Goal: Information Seeking & Learning: Learn about a topic

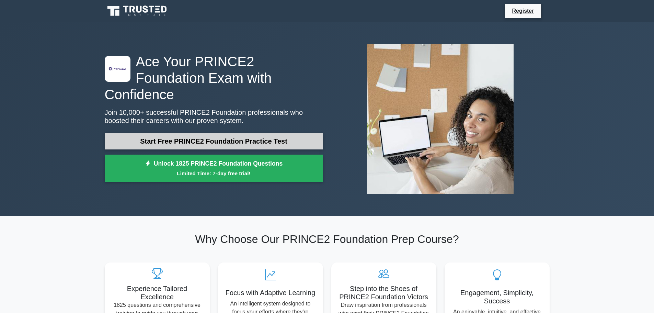
click at [285, 135] on link "Start Free PRINCE2 Foundation Practice Test" at bounding box center [214, 141] width 218 height 16
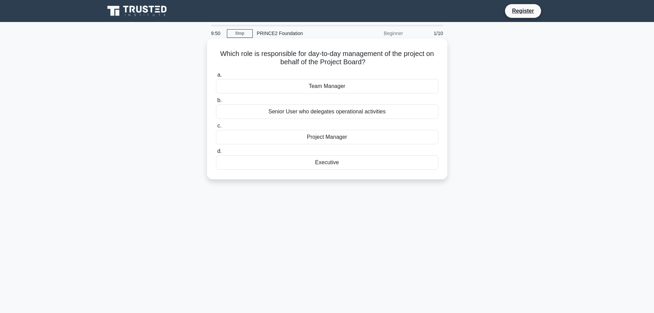
click at [343, 140] on div "Project Manager" at bounding box center [327, 137] width 222 height 14
click at [216, 128] on input "c. Project Manager" at bounding box center [216, 126] width 0 height 4
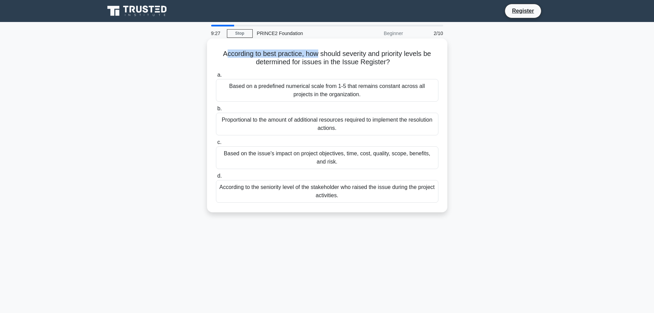
drag, startPoint x: 225, startPoint y: 52, endPoint x: 316, endPoint y: 52, distance: 90.6
click at [316, 52] on h5 "According to best practice, how should severity and priority levels be determin…" at bounding box center [327, 57] width 224 height 17
click at [318, 53] on h5 "According to best practice, how should severity and priority levels be determin…" at bounding box center [327, 57] width 224 height 17
drag, startPoint x: 315, startPoint y: 54, endPoint x: 401, endPoint y: 55, distance: 85.8
click at [401, 55] on h5 "According to best practice, how should severity and priority levels be determin…" at bounding box center [327, 57] width 224 height 17
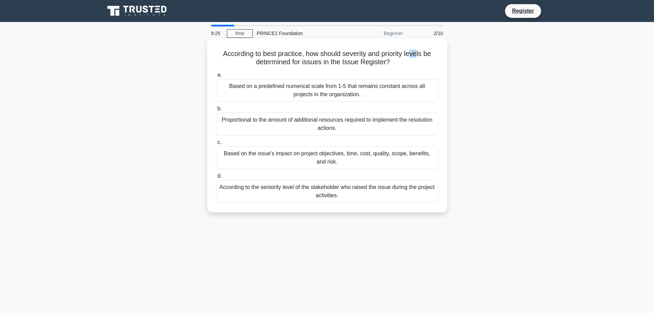
drag, startPoint x: 419, startPoint y: 56, endPoint x: 427, endPoint y: 56, distance: 7.9
click at [425, 56] on h5 "According to best practice, how should severity and priority levels be determin…" at bounding box center [327, 57] width 224 height 17
drag, startPoint x: 254, startPoint y: 61, endPoint x: 380, endPoint y: 65, distance: 125.6
click at [380, 65] on h5 "According to best practice, how should severity and priority levels be determin…" at bounding box center [327, 57] width 224 height 17
click at [329, 161] on div "Based on the issue's impact on project objectives, time, cost, quality, scope, …" at bounding box center [327, 157] width 222 height 23
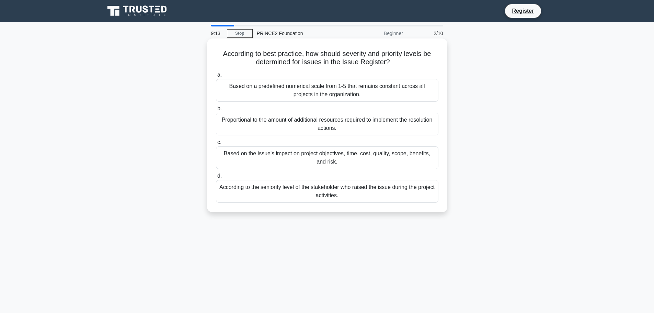
click at [216, 144] on input "c. Based on the issue's impact on project objectives, time, cost, quality, scop…" at bounding box center [216, 142] width 0 height 4
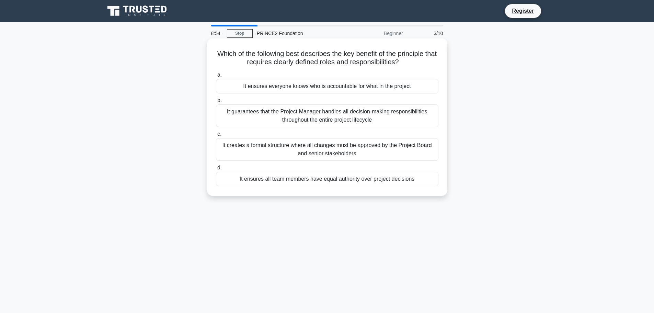
click at [358, 155] on div "It creates a formal structure where all changes must be approved by the Project…" at bounding box center [327, 149] width 222 height 23
click at [216, 136] on input "c. It creates a formal structure where all changes must be approved by the Proj…" at bounding box center [216, 134] width 0 height 4
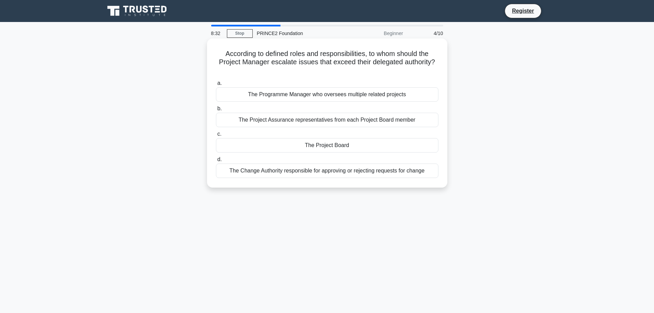
click at [344, 169] on div "The Change Authority responsible for approving or rejecting requests for change" at bounding box center [327, 170] width 222 height 14
click at [216, 162] on input "d. The Change Authority responsible for approving or rejecting requests for cha…" at bounding box center [216, 159] width 0 height 4
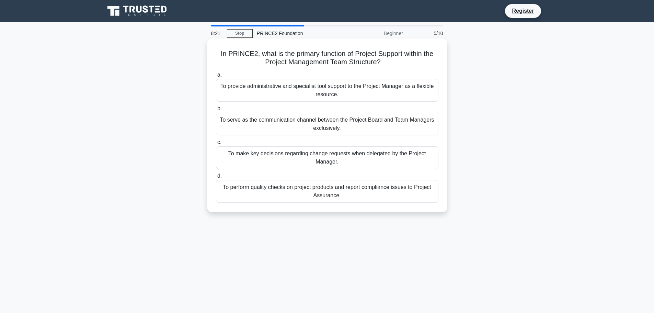
click at [361, 189] on div "To perform quality checks on project products and report compliance issues to P…" at bounding box center [327, 191] width 222 height 23
click at [216, 178] on input "d. To perform quality checks on project products and report compliance issues t…" at bounding box center [216, 176] width 0 height 4
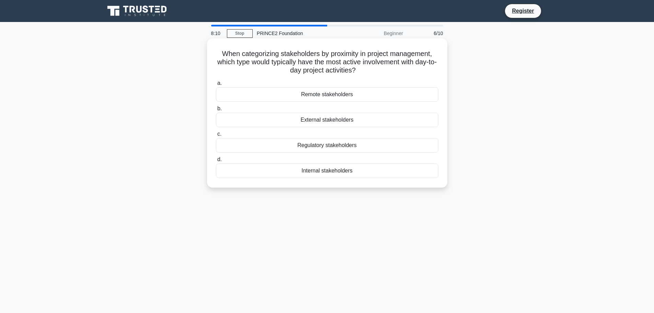
click at [353, 170] on div "Internal stakeholders" at bounding box center [327, 170] width 222 height 14
click at [216, 162] on input "d. Internal stakeholders" at bounding box center [216, 159] width 0 height 4
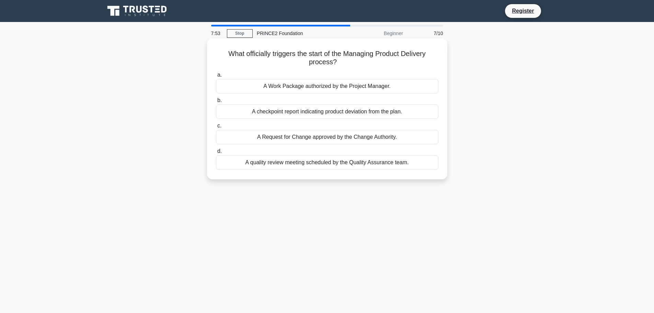
click at [329, 138] on div "A Request for Change approved by the Change Authority." at bounding box center [327, 137] width 222 height 14
click at [216, 128] on input "c. A Request for Change approved by the Change Authority." at bounding box center [216, 126] width 0 height 4
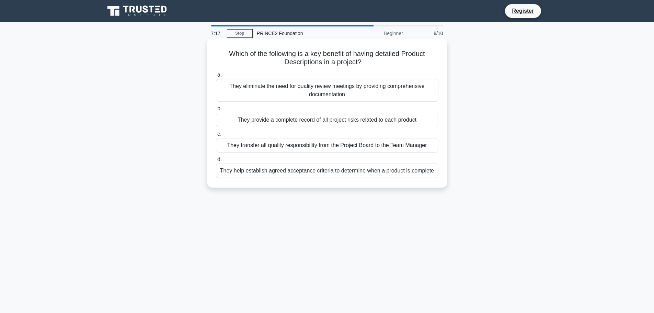
click at [347, 88] on div "They eliminate the need for quality review meetings by providing comprehensive …" at bounding box center [327, 90] width 222 height 23
click at [216, 77] on input "a. They eliminate the need for quality review meetings by providing comprehensi…" at bounding box center [216, 75] width 0 height 4
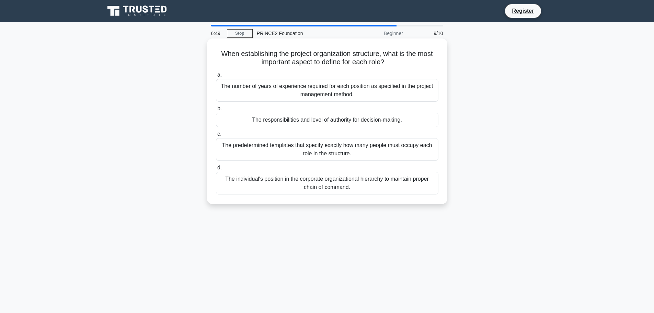
click at [337, 176] on div "The individual's position in the corporate organizational hierarchy to maintain…" at bounding box center [327, 183] width 222 height 23
click at [216, 170] on input "d. The individual's position in the corporate organizational hierarchy to maint…" at bounding box center [216, 167] width 0 height 4
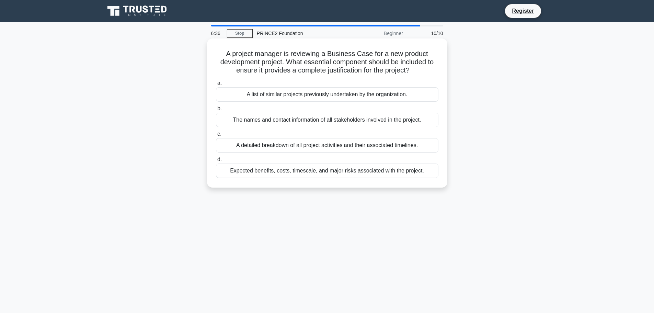
click at [310, 168] on div "Expected benefits, costs, timescale, and major risks associated with the projec…" at bounding box center [327, 170] width 222 height 14
click at [216, 162] on input "d. Expected benefits, costs, timescale, and major risks associated with the pro…" at bounding box center [216, 159] width 0 height 4
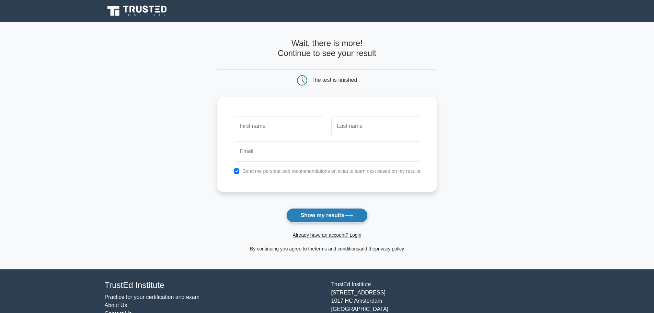
click at [347, 215] on icon at bounding box center [348, 215] width 9 height 4
type input "."
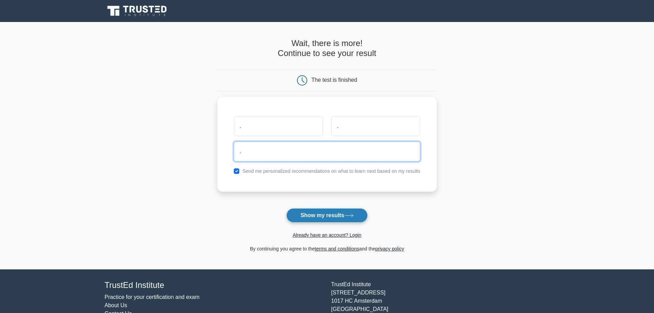
type input "."
click at [336, 217] on button "Show my results" at bounding box center [326, 215] width 81 height 14
type input "abc@hotmail.com"
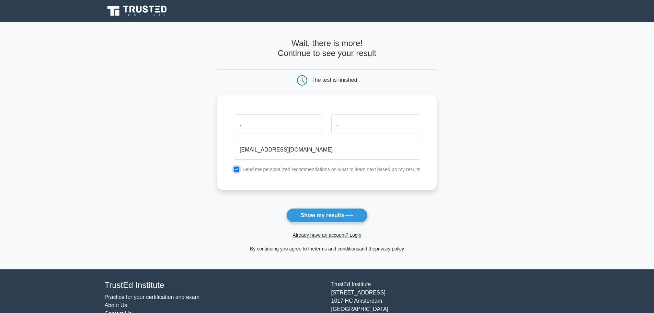
click at [236, 170] on input "checkbox" at bounding box center [236, 168] width 5 height 5
checkbox input "false"
click at [340, 212] on button "Show my results" at bounding box center [326, 215] width 81 height 14
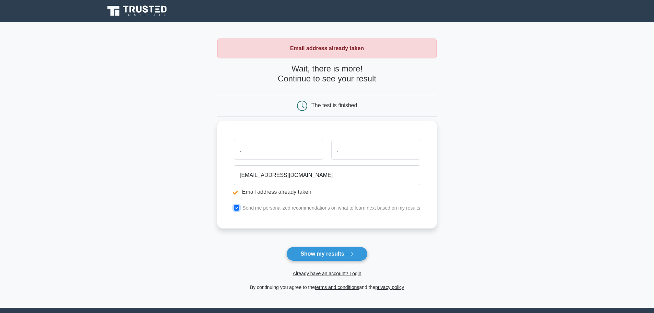
click at [237, 208] on input "checkbox" at bounding box center [236, 207] width 5 height 5
checkbox input "false"
click at [249, 170] on input "abc@hotmail.com" at bounding box center [327, 175] width 186 height 20
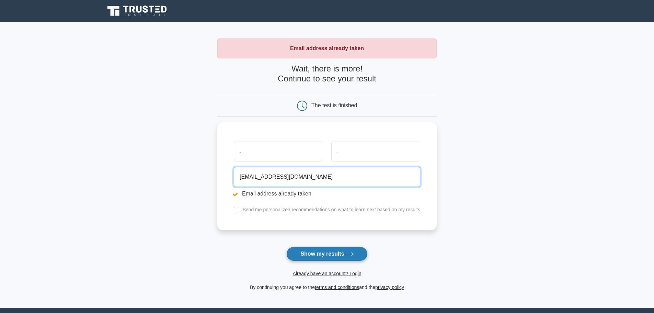
type input "abc3123312321@hotmail.com"
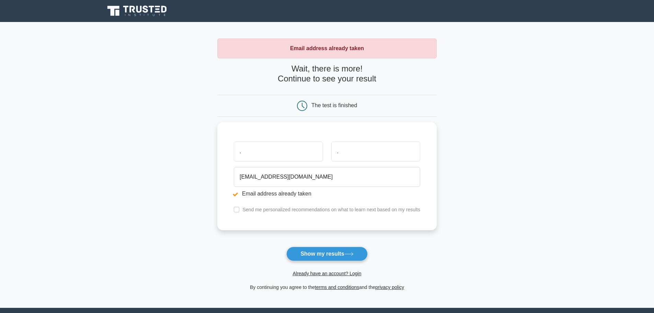
drag, startPoint x: 327, startPoint y: 257, endPoint x: 331, endPoint y: 257, distance: 4.5
click at [329, 257] on button "Show my results" at bounding box center [326, 253] width 81 height 14
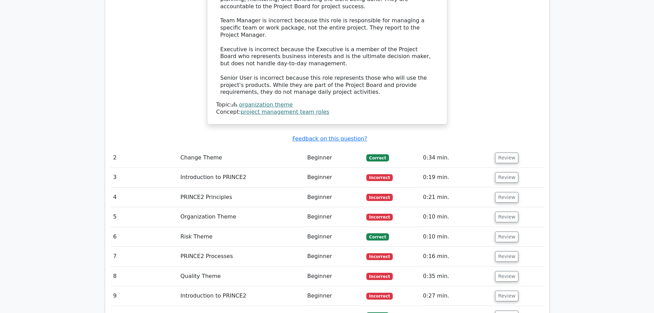
scroll to position [755, 0]
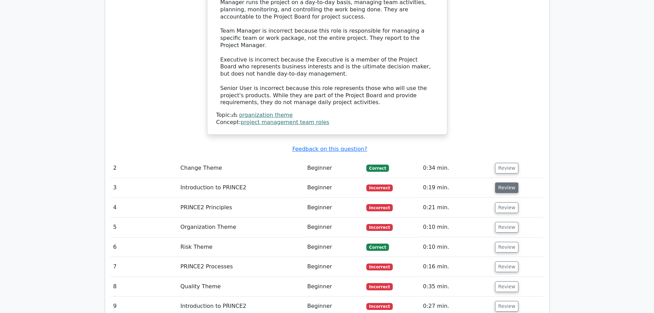
click at [495, 182] on button "Review" at bounding box center [506, 187] width 23 height 11
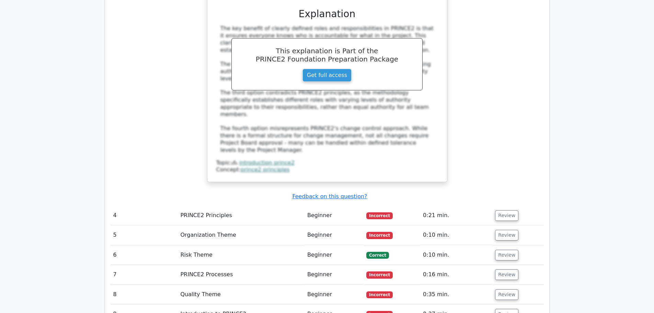
scroll to position [1098, 0]
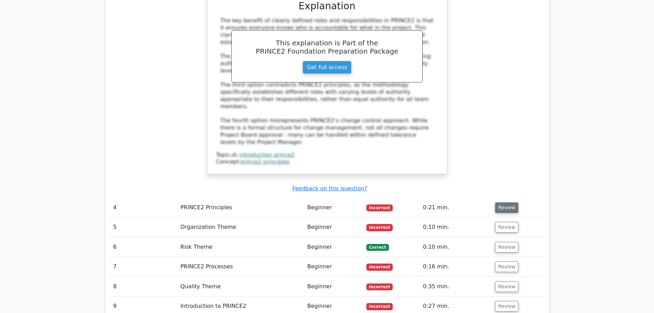
click at [503, 202] on button "Review" at bounding box center [506, 207] width 23 height 11
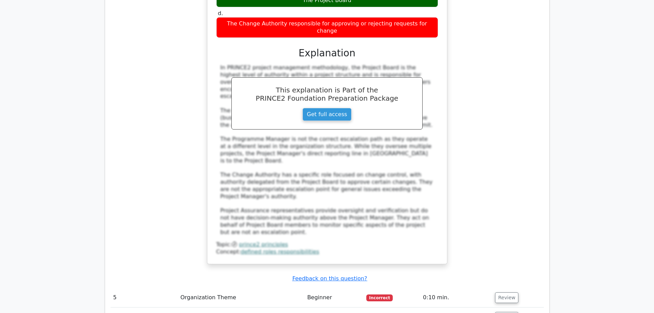
scroll to position [1441, 0]
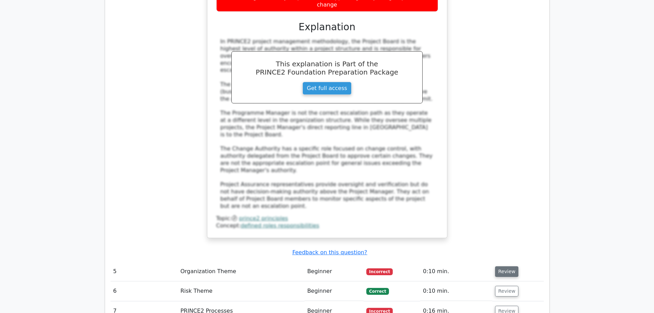
click at [503, 266] on button "Review" at bounding box center [506, 271] width 23 height 11
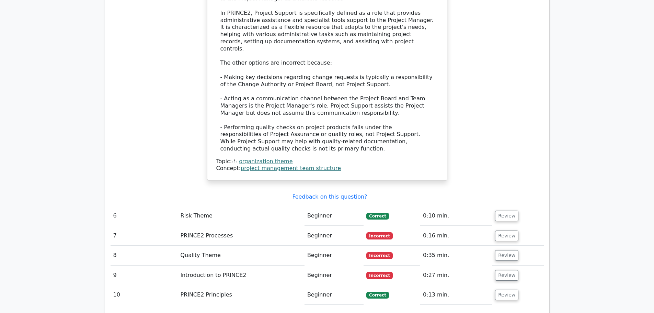
scroll to position [1921, 0]
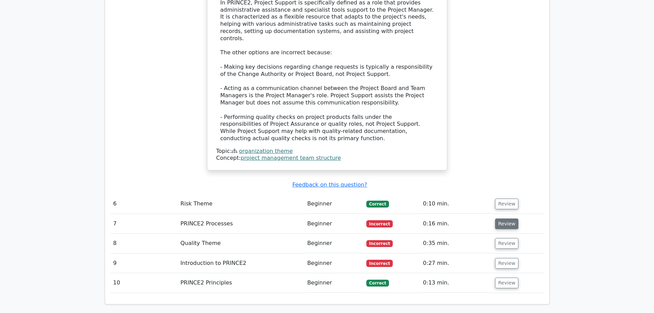
click at [502, 218] on button "Review" at bounding box center [506, 223] width 23 height 11
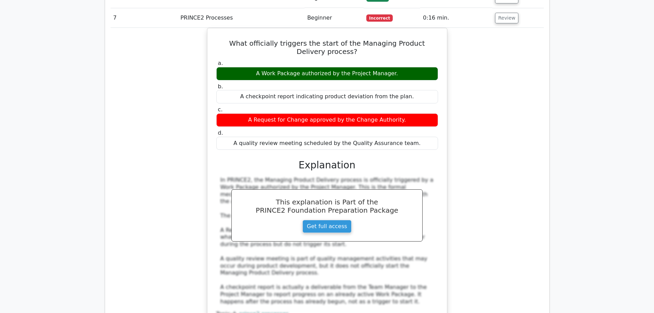
scroll to position [2127, 0]
